Goal: Transaction & Acquisition: Purchase product/service

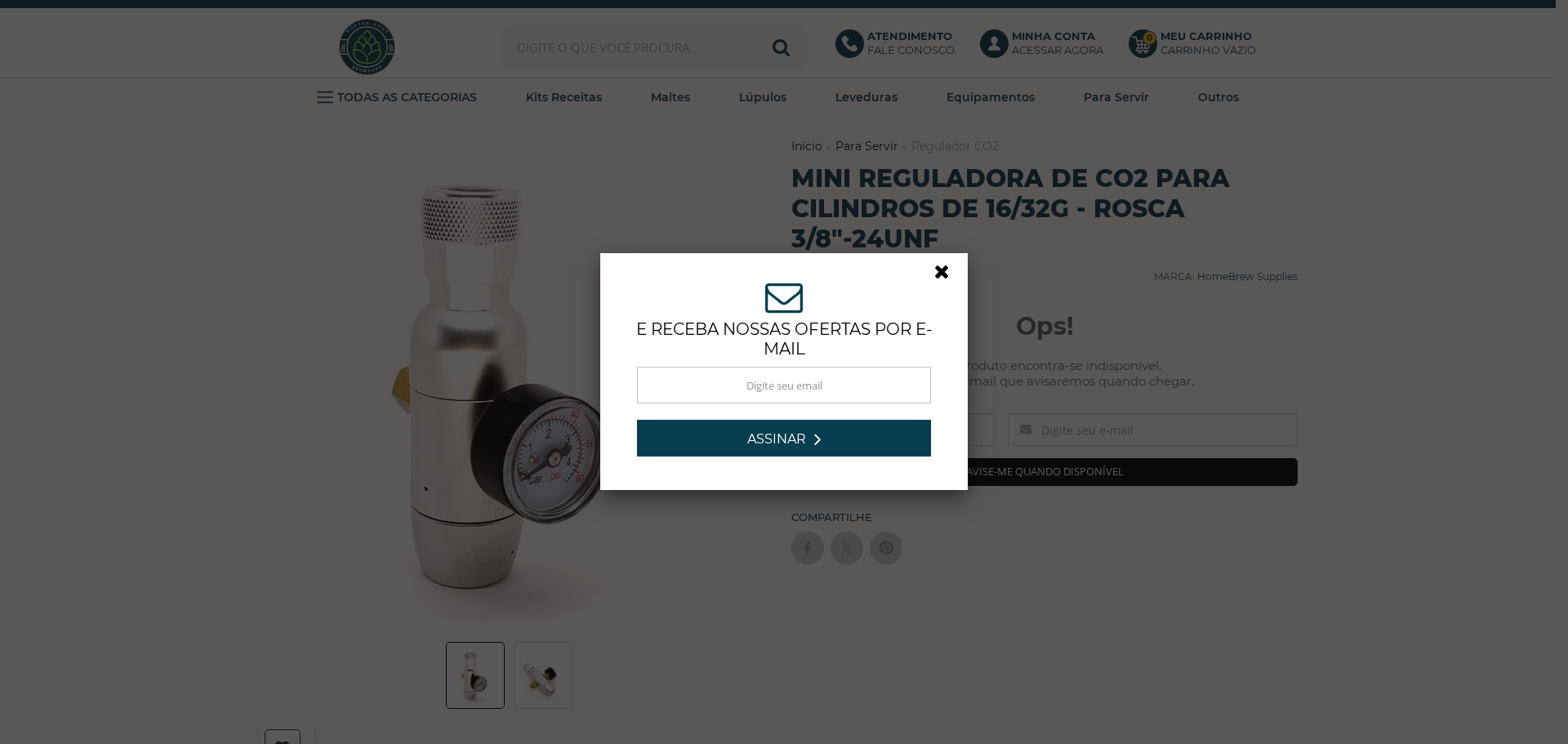
click at [936, 271] on link at bounding box center [949, 276] width 29 height 29
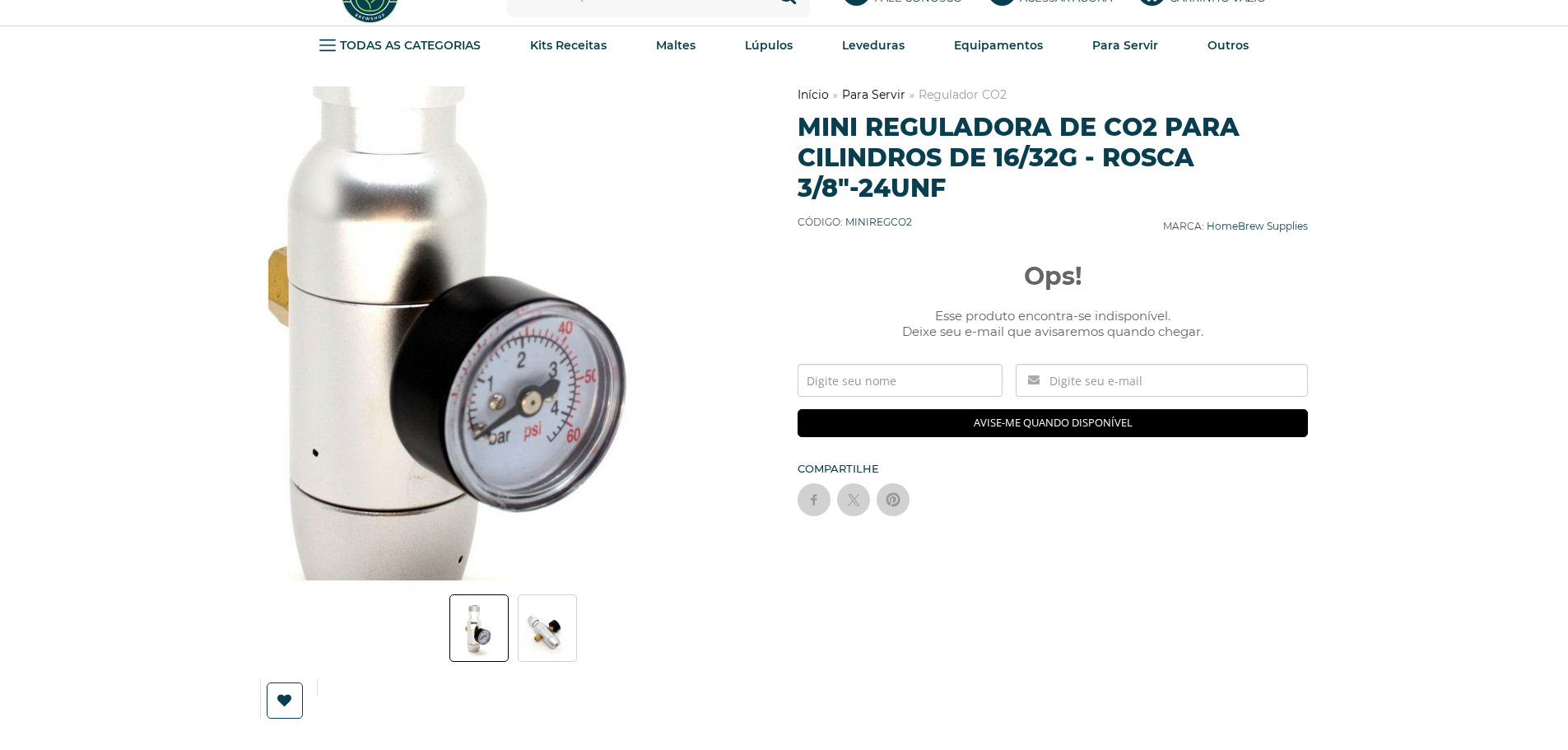
scroll to position [82, 0]
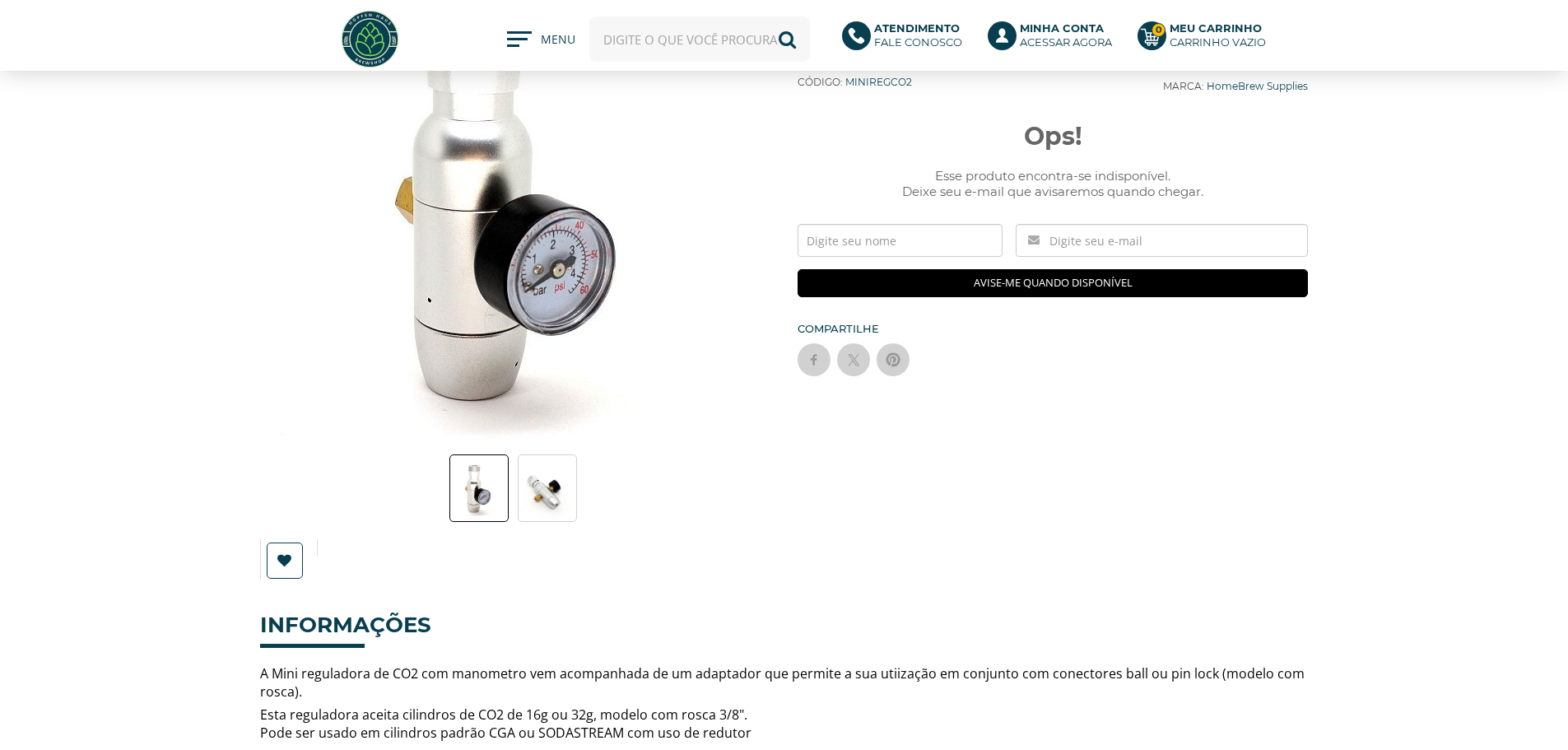
click at [549, 497] on img at bounding box center [547, 488] width 58 height 58
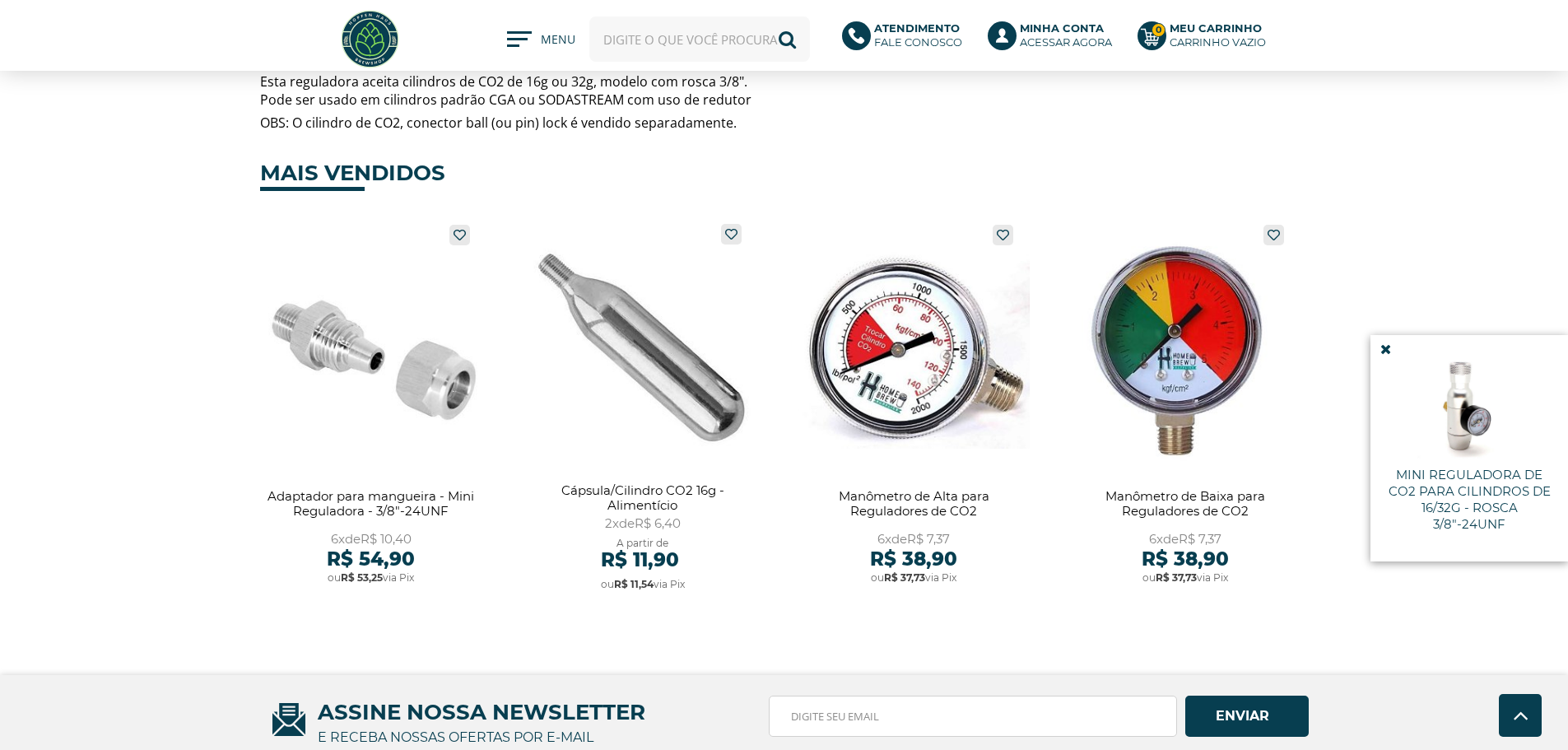
scroll to position [741, 0]
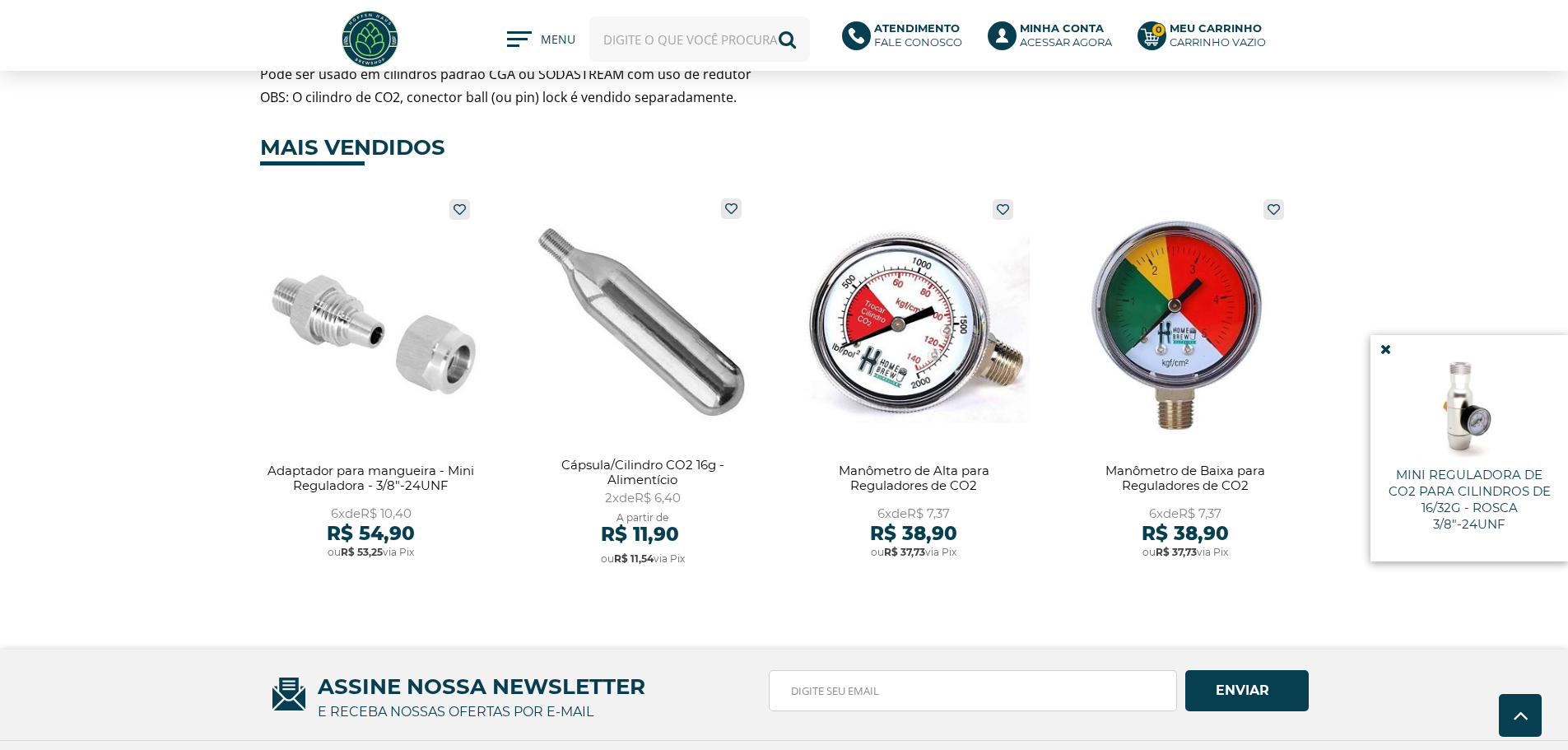
click at [1382, 343] on icon at bounding box center [1386, 349] width 10 height 14
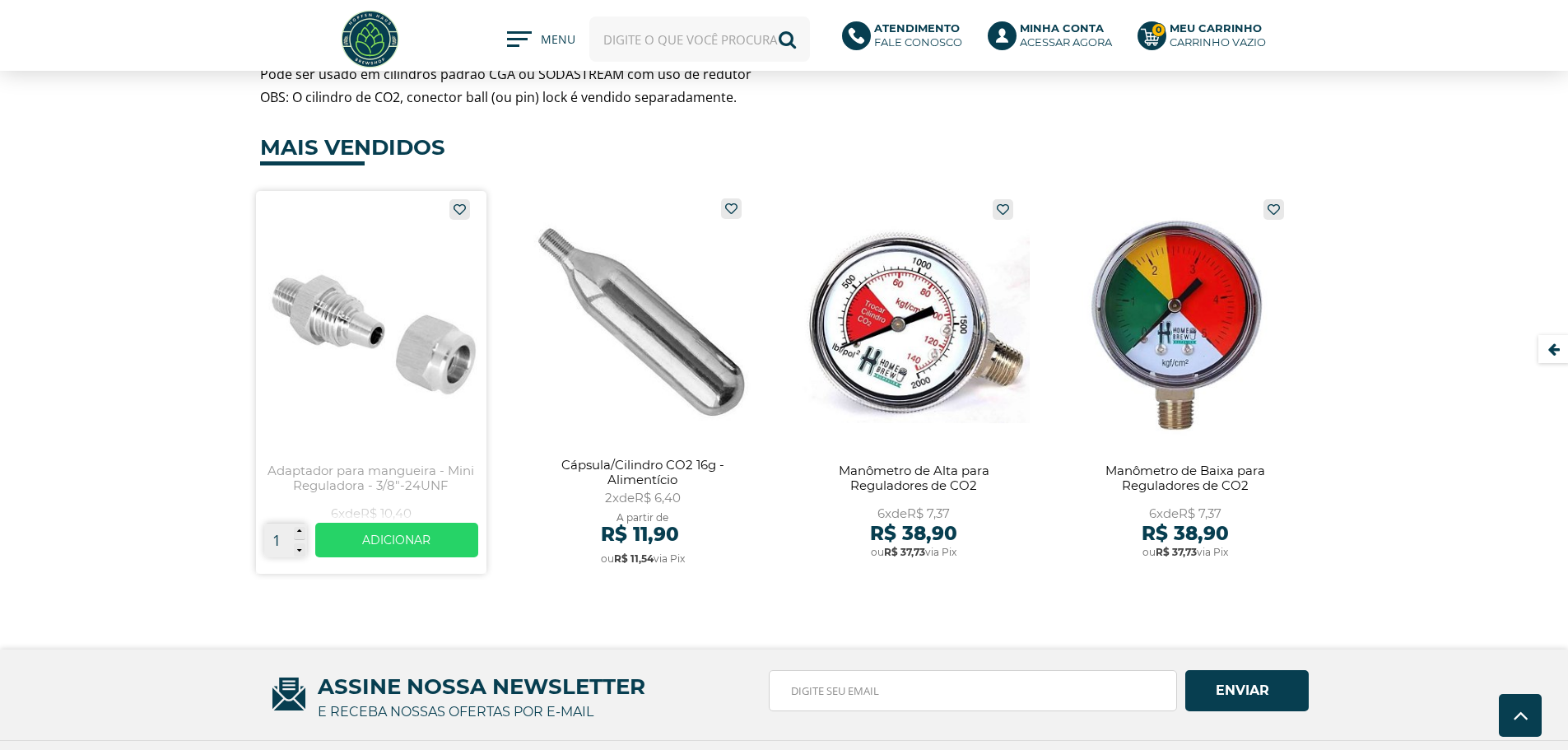
click at [380, 365] on link at bounding box center [371, 382] width 232 height 383
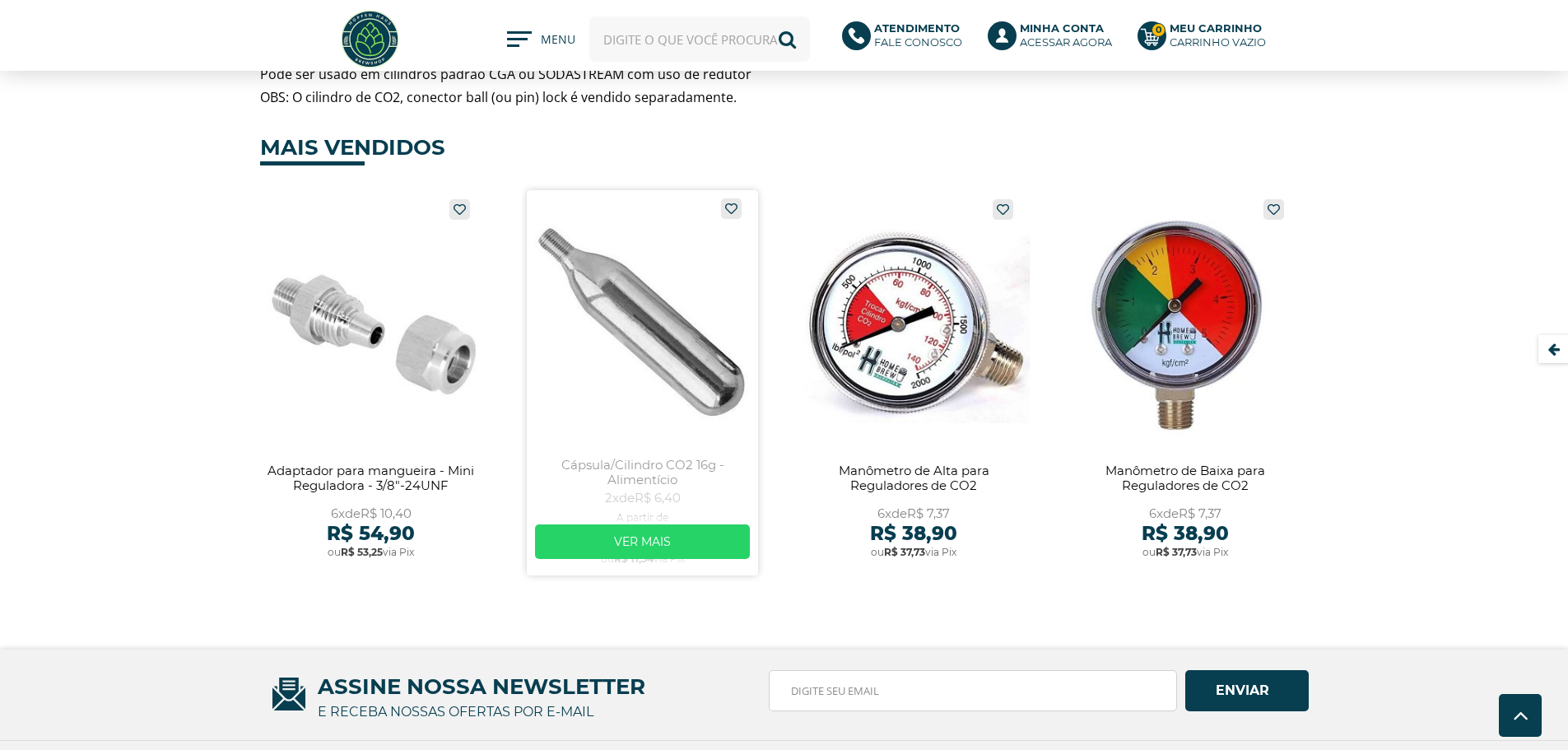
click at [649, 418] on link at bounding box center [643, 383] width 232 height 385
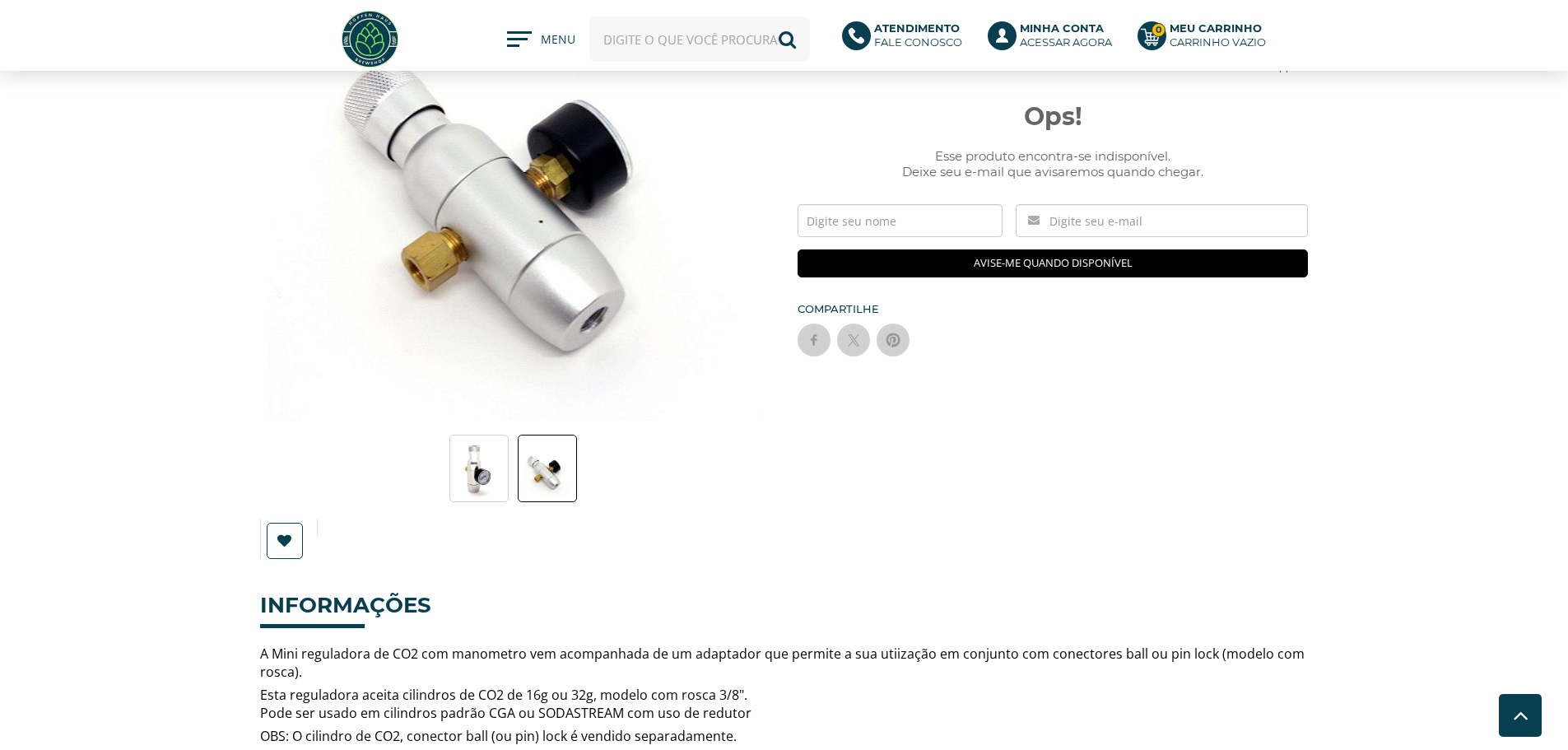
scroll to position [0, 0]
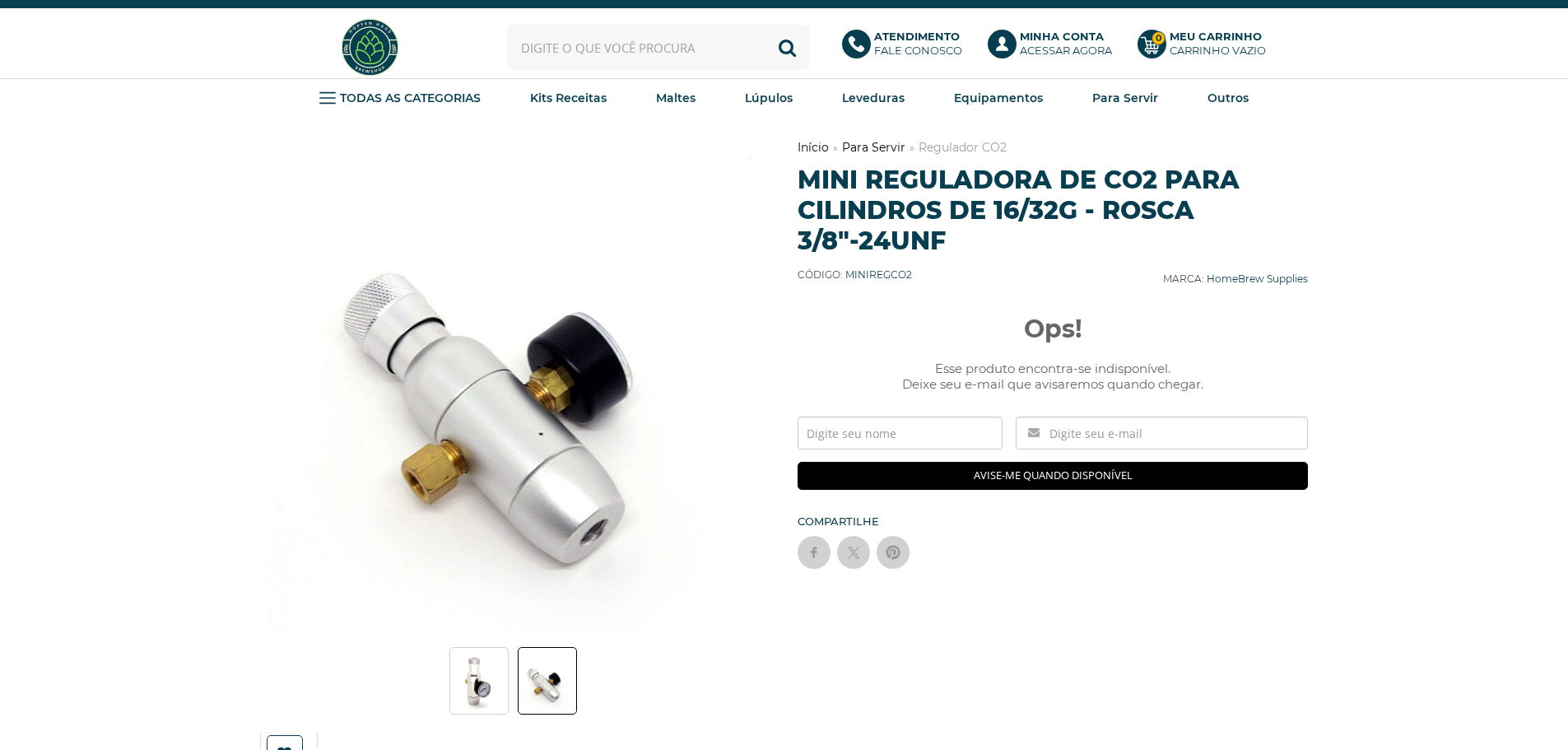
click at [876, 146] on link "Para Servir" at bounding box center [873, 147] width 63 height 15
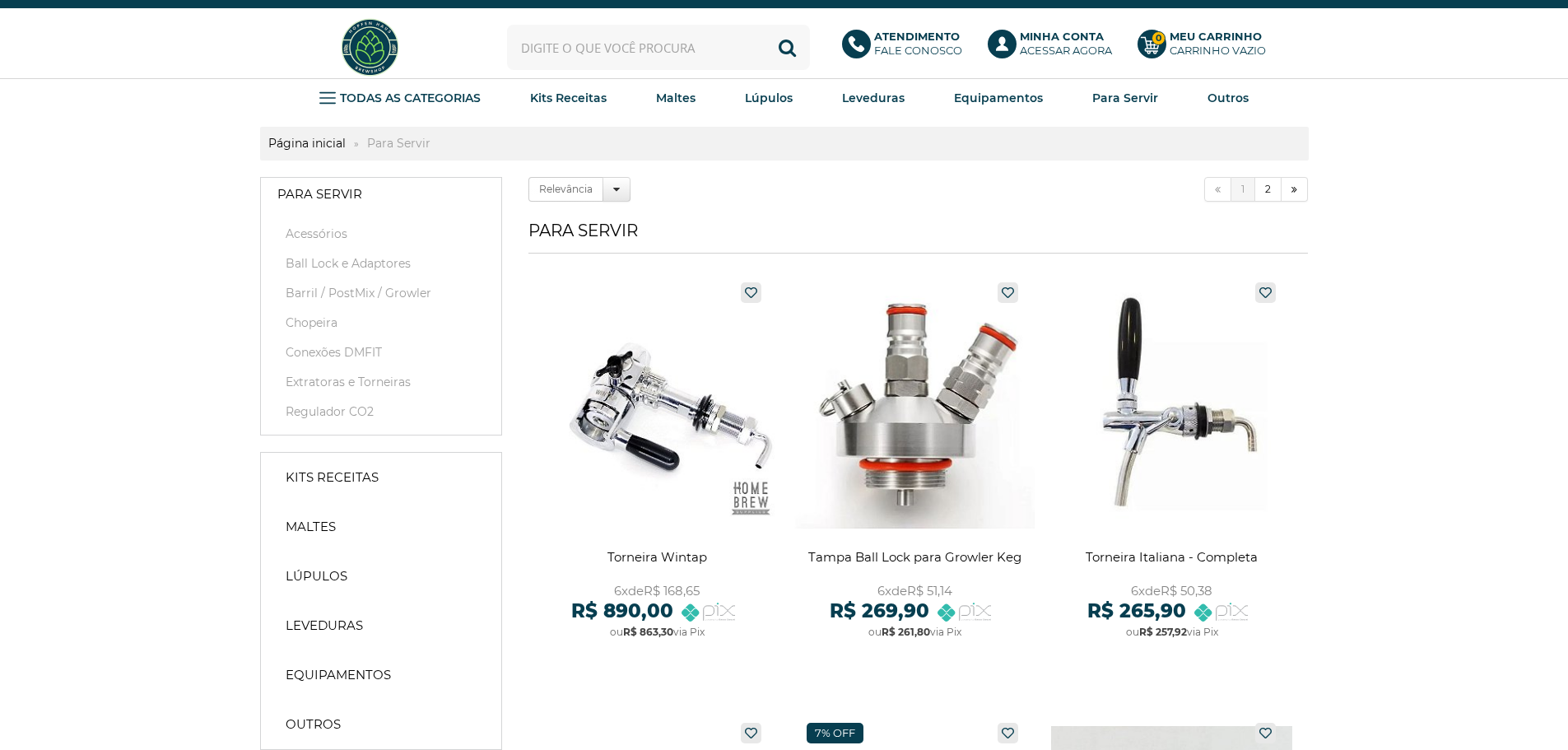
click at [608, 49] on input "text" at bounding box center [658, 48] width 303 height 45
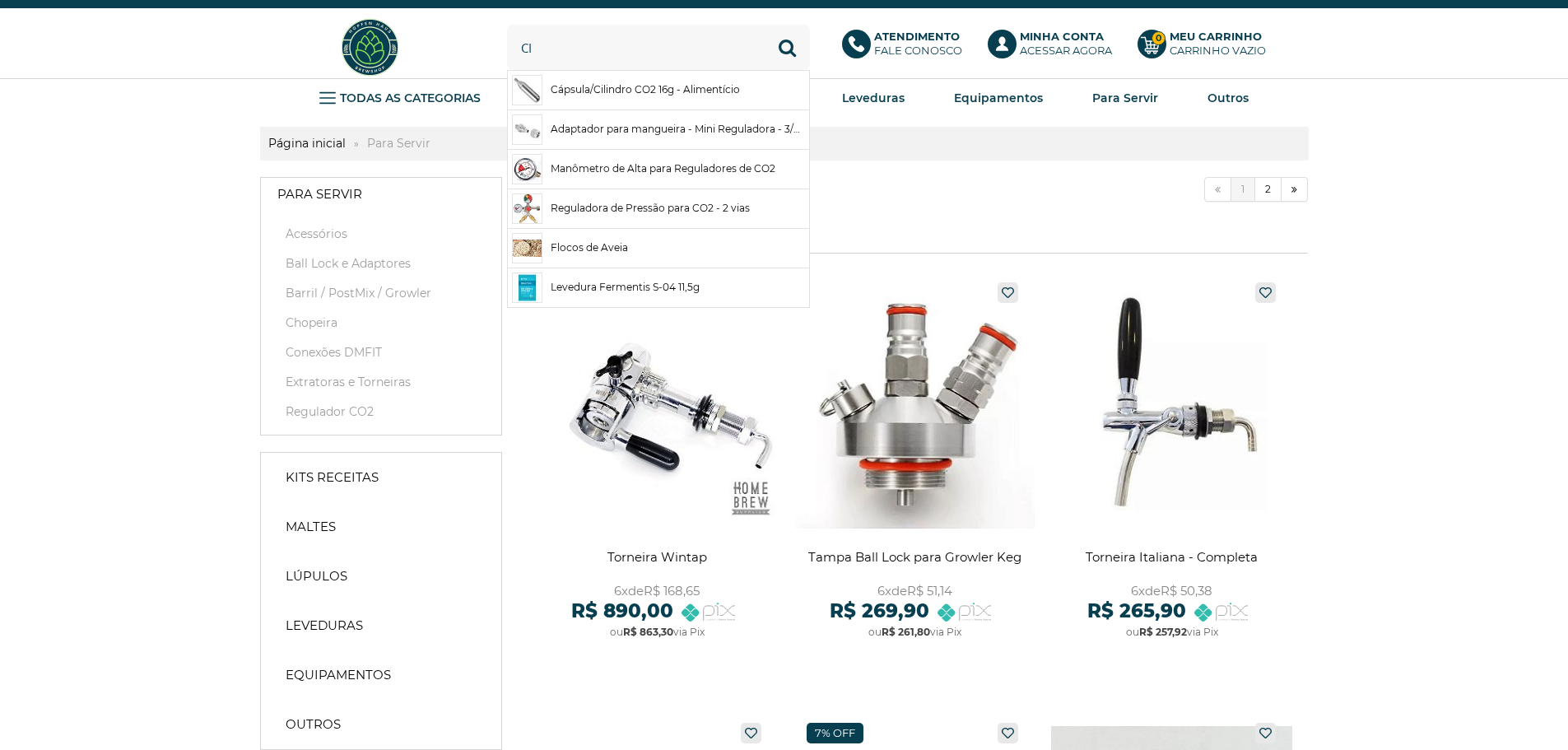
type input "c"
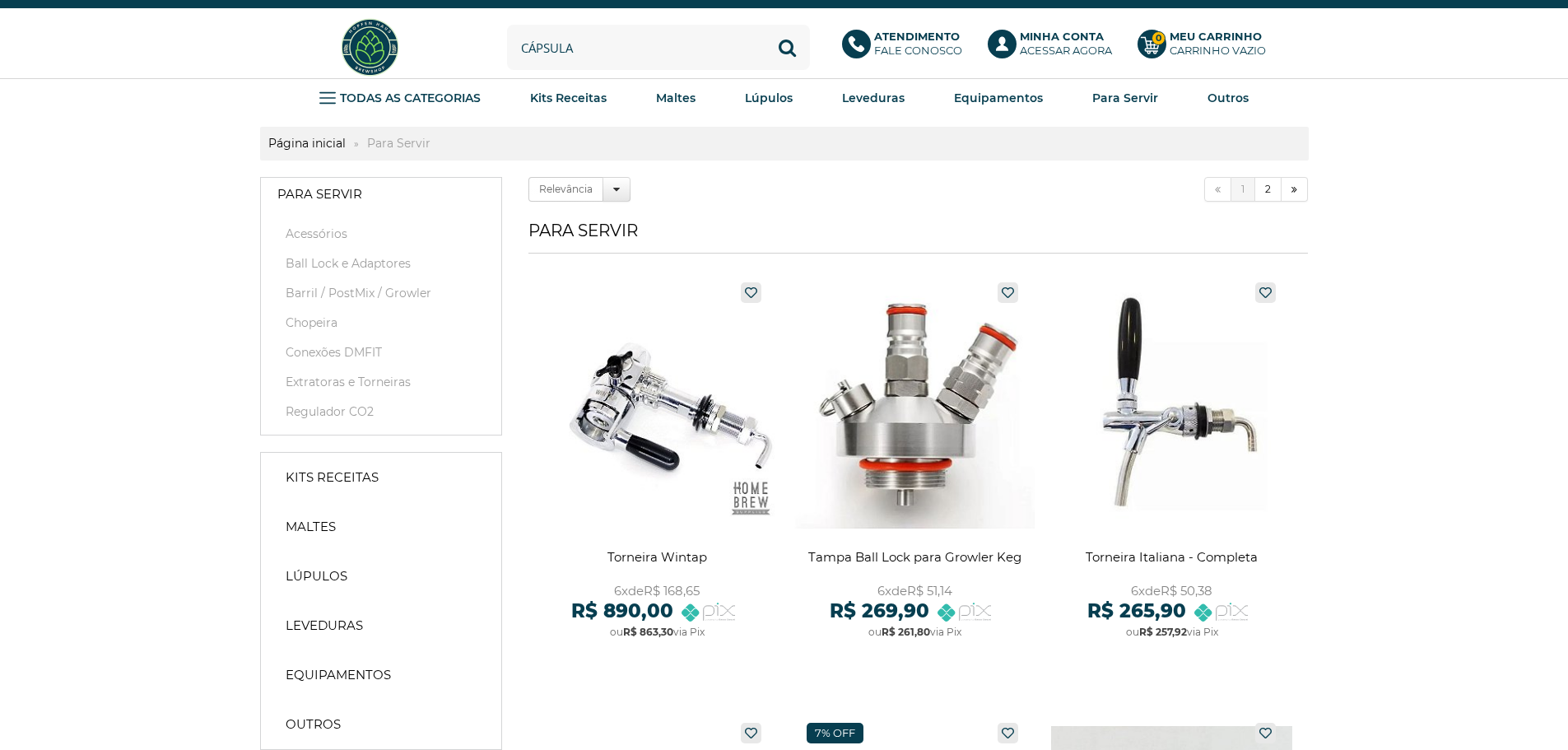
type input "cÁPSULA"
click at [765, 25] on button "Buscar" at bounding box center [787, 48] width 45 height 45
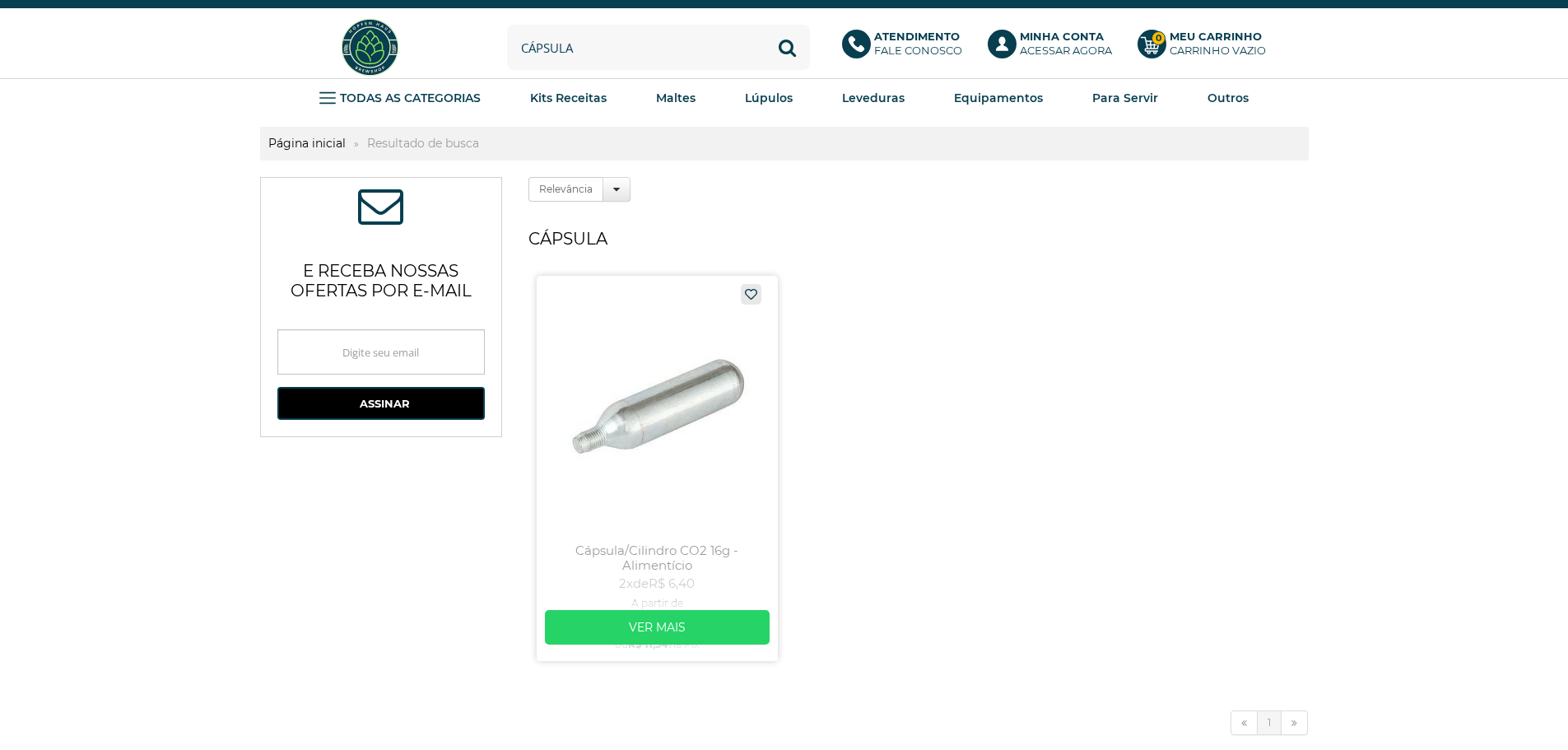
click at [638, 378] on link at bounding box center [657, 468] width 241 height 385
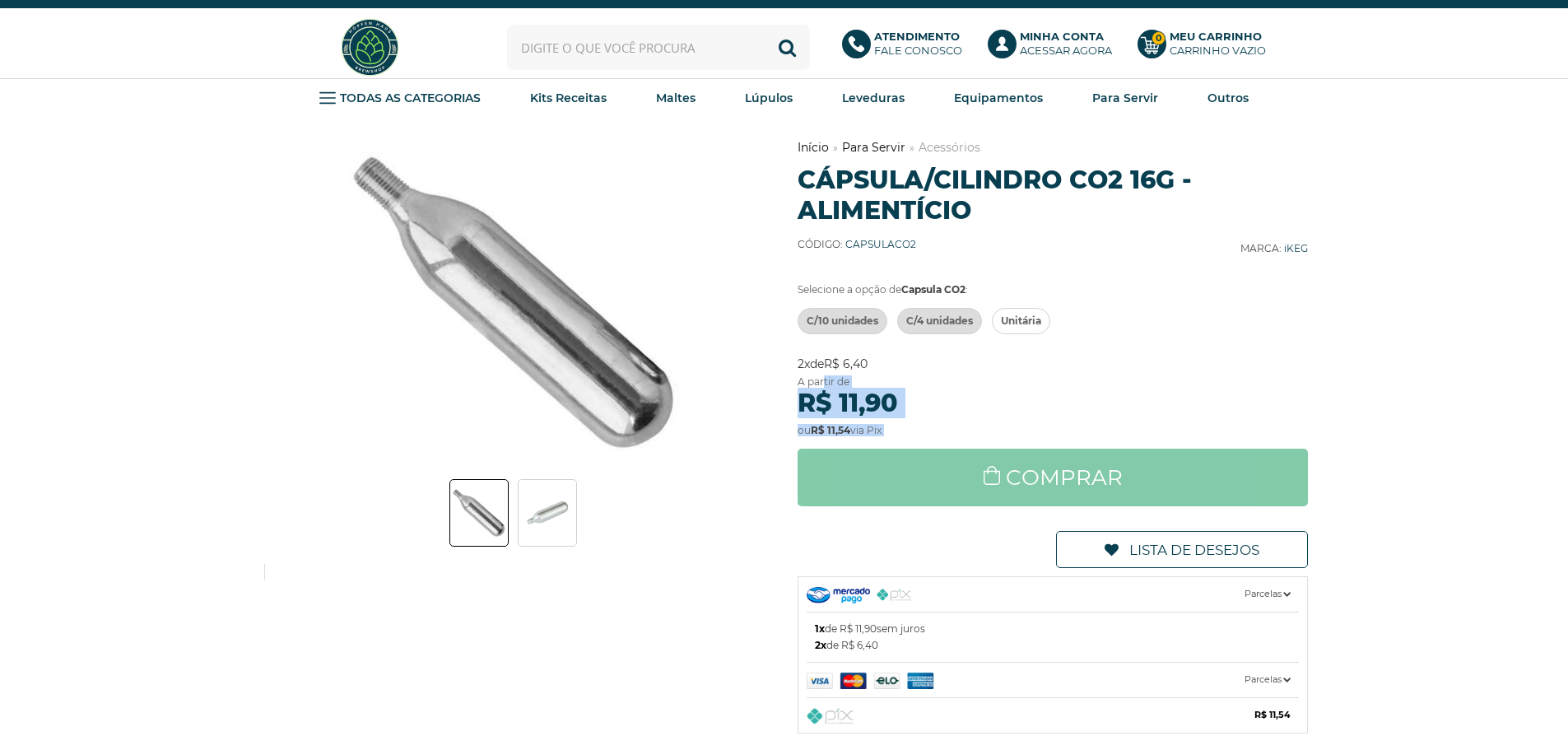
drag, startPoint x: 935, startPoint y: 420, endPoint x: 823, endPoint y: 387, distance: 116.8
click at [823, 387] on div "2x de R$ 6,40 A partir de R$ 11,90 ou R$ 11,54 via Pix Comprar Lista de Desejos" at bounding box center [1053, 467] width 511 height 219
click at [852, 411] on strong "R$ 11,90" at bounding box center [847, 403] width 100 height 30
click at [858, 318] on span "C/10 unidades" at bounding box center [842, 321] width 72 height 25
